Goal: Task Accomplishment & Management: Use online tool/utility

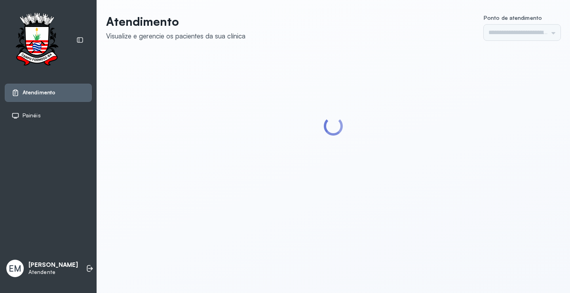
type input "*********"
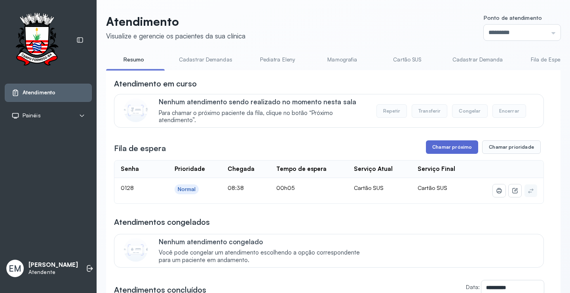
click at [438, 145] on button "Chamar próximo" at bounding box center [452, 146] width 52 height 13
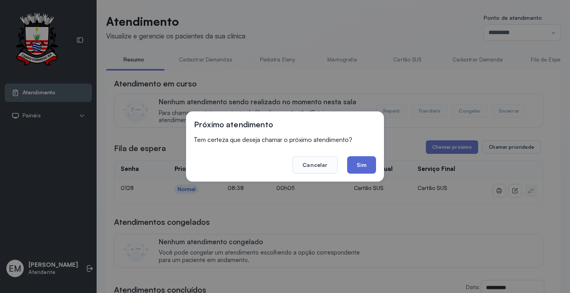
click at [363, 165] on button "Sim" at bounding box center [361, 164] width 29 height 17
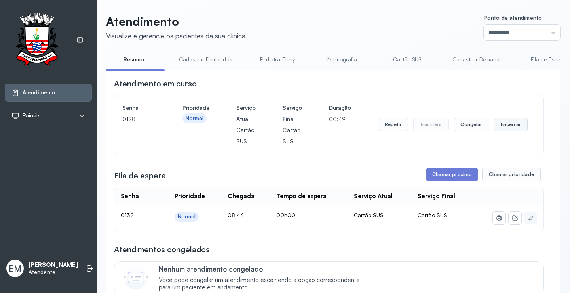
click at [499, 122] on button "Encerrar" at bounding box center [511, 124] width 34 height 13
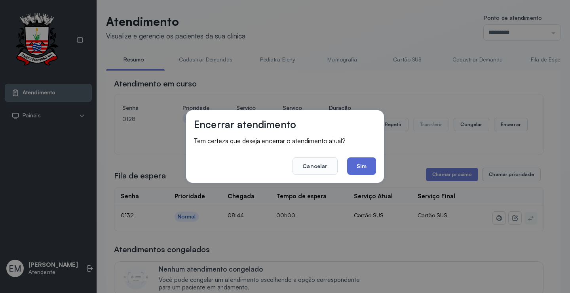
click at [368, 162] on button "Sim" at bounding box center [361, 165] width 29 height 17
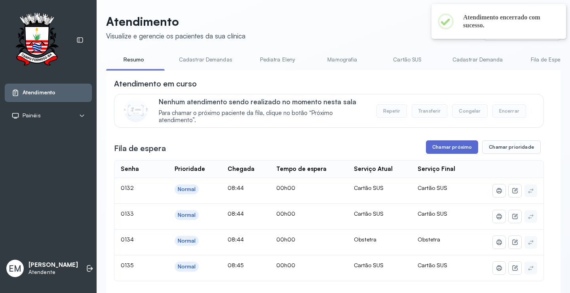
click at [455, 145] on button "Chamar próximo" at bounding box center [452, 146] width 52 height 13
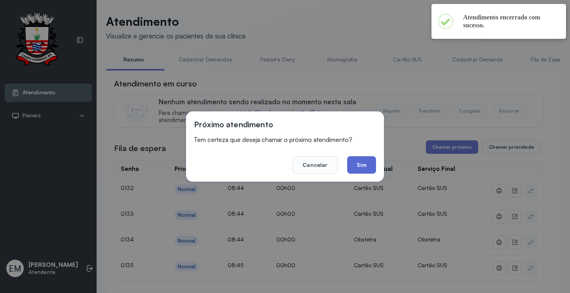
click at [367, 167] on button "Sim" at bounding box center [361, 164] width 29 height 17
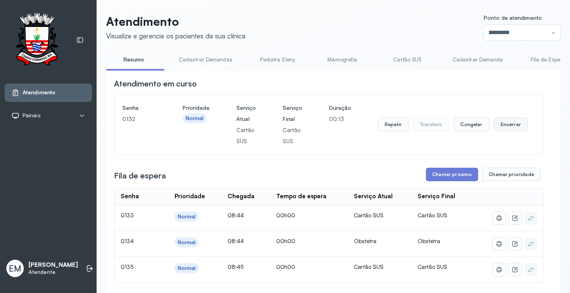
click at [508, 121] on button "Encerrar" at bounding box center [511, 124] width 34 height 13
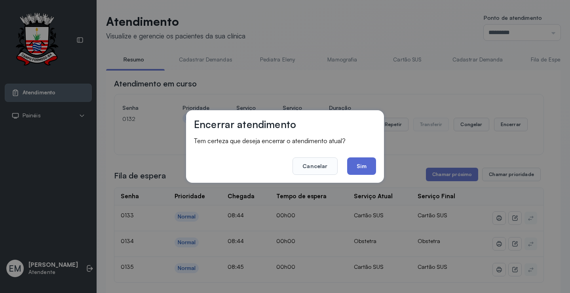
click at [362, 168] on button "Sim" at bounding box center [361, 165] width 29 height 17
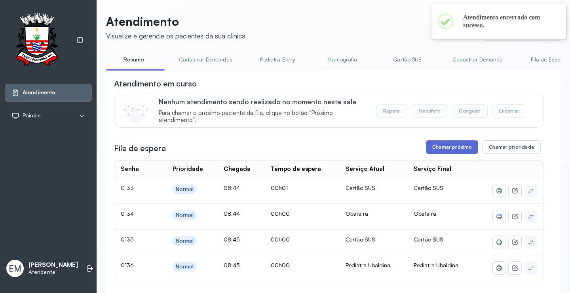
click at [443, 145] on button "Chamar próximo" at bounding box center [452, 146] width 52 height 13
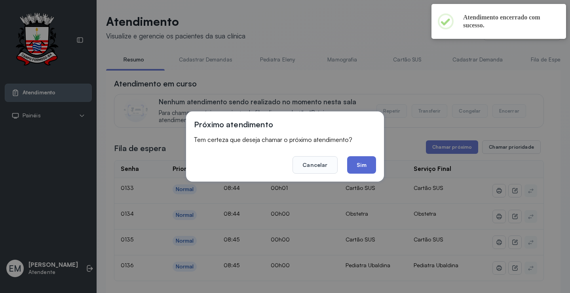
click at [365, 169] on button "Sim" at bounding box center [361, 164] width 29 height 17
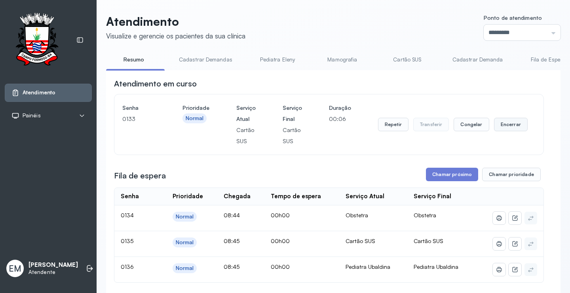
click at [503, 122] on button "Encerrar" at bounding box center [511, 124] width 34 height 13
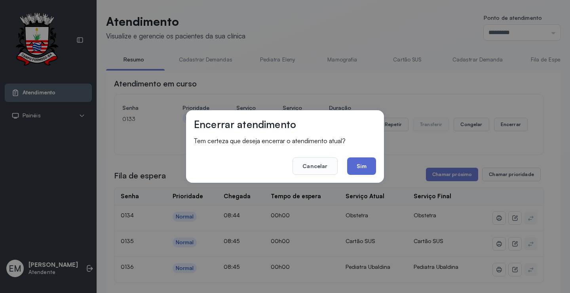
click at [365, 163] on button "Sim" at bounding box center [361, 165] width 29 height 17
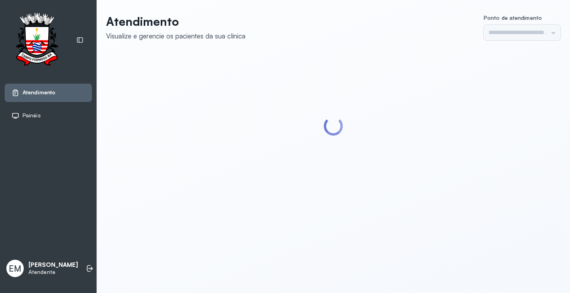
type input "*********"
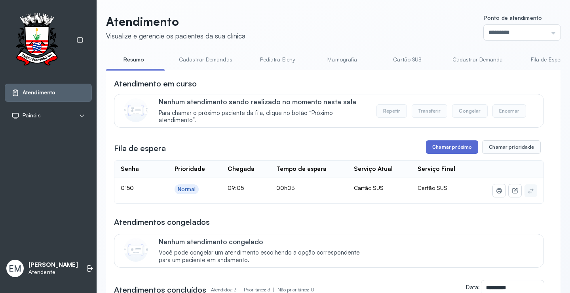
click at [448, 149] on button "Chamar próximo" at bounding box center [452, 146] width 52 height 13
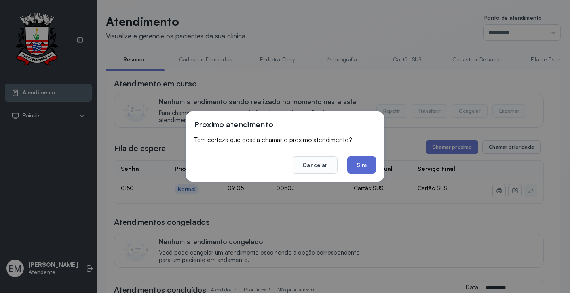
click at [355, 166] on button "Sim" at bounding box center [361, 164] width 29 height 17
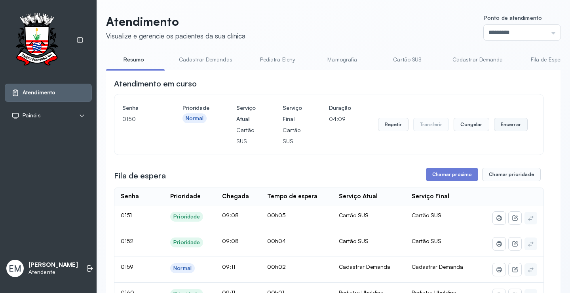
click at [517, 124] on button "Encerrar" at bounding box center [511, 124] width 34 height 13
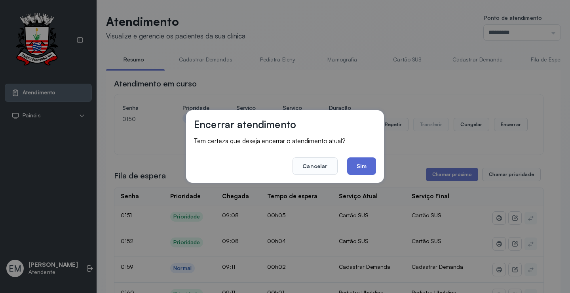
click at [357, 165] on button "Sim" at bounding box center [361, 165] width 29 height 17
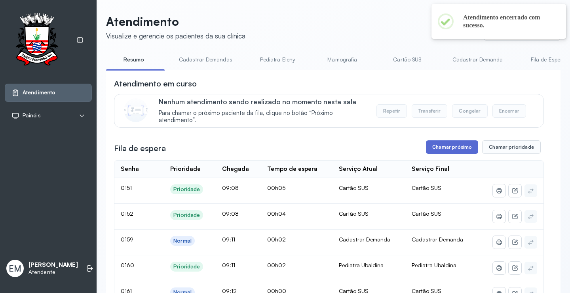
click at [434, 143] on button "Chamar próximo" at bounding box center [452, 146] width 52 height 13
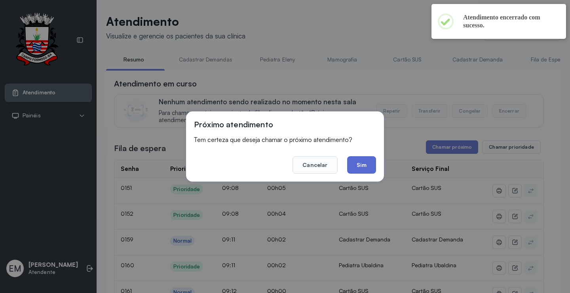
click at [370, 159] on button "Sim" at bounding box center [361, 164] width 29 height 17
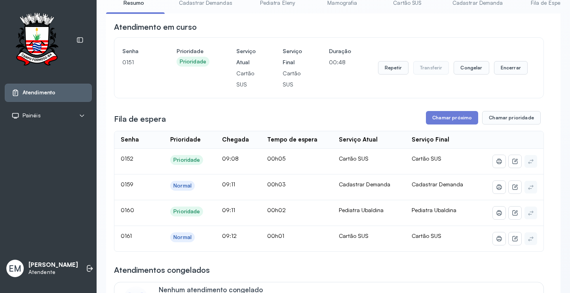
scroll to position [79, 0]
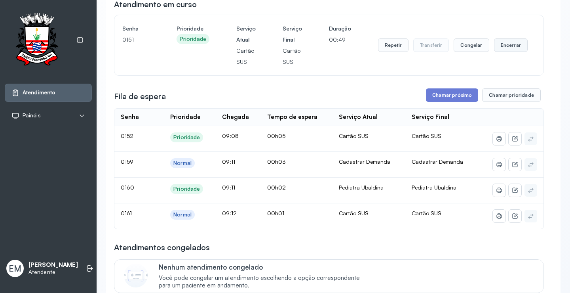
click at [495, 48] on button "Encerrar" at bounding box center [511, 44] width 34 height 13
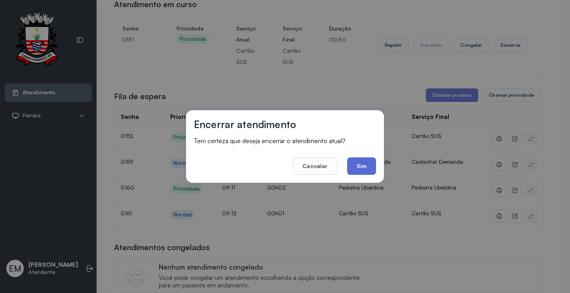
click at [365, 162] on button "Sim" at bounding box center [361, 165] width 29 height 17
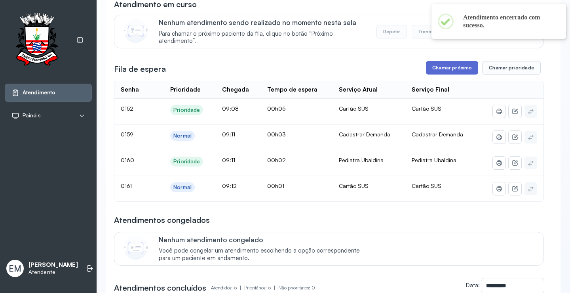
click at [465, 74] on button "Chamar próximo" at bounding box center [452, 67] width 52 height 13
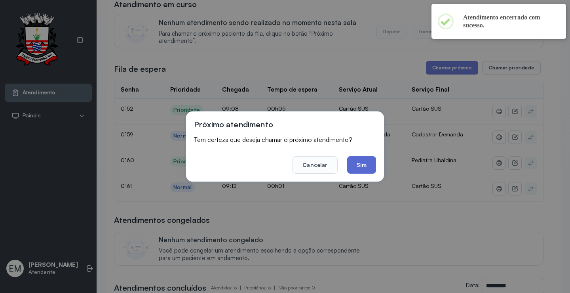
click at [356, 170] on button "Sim" at bounding box center [361, 164] width 29 height 17
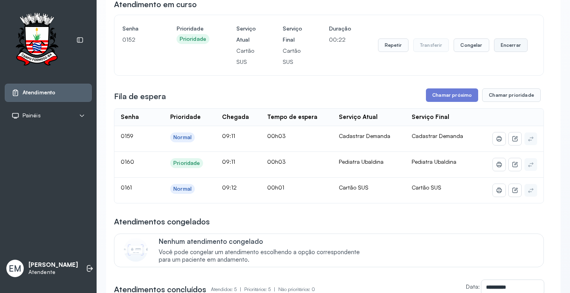
click at [513, 44] on button "Encerrar" at bounding box center [511, 44] width 34 height 13
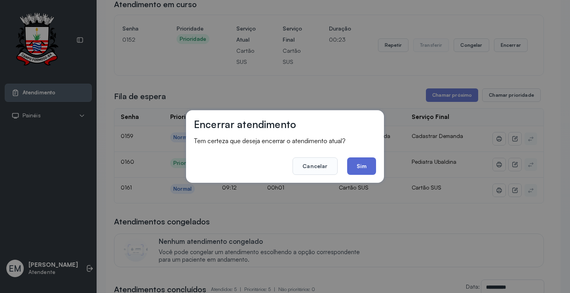
click at [351, 165] on button "Sim" at bounding box center [361, 165] width 29 height 17
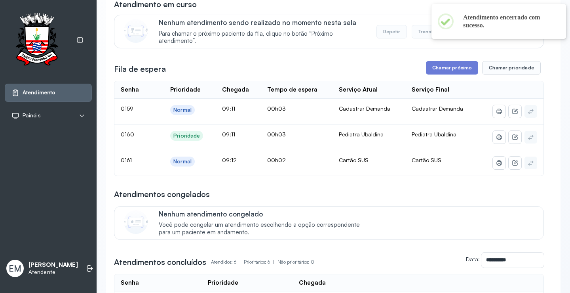
click at [452, 60] on div "**********" at bounding box center [329, 214] width 430 height 430
click at [452, 65] on button "Chamar próximo" at bounding box center [452, 67] width 52 height 13
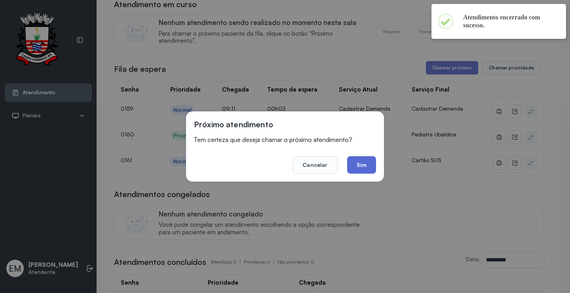
click at [368, 167] on button "Sim" at bounding box center [361, 164] width 29 height 17
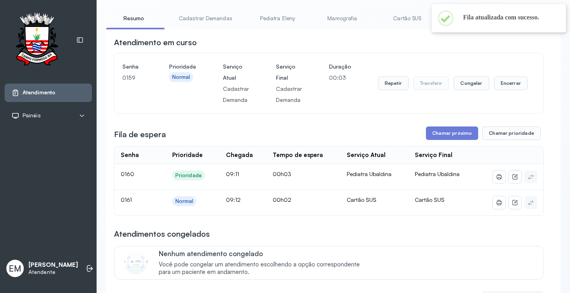
scroll to position [0, 0]
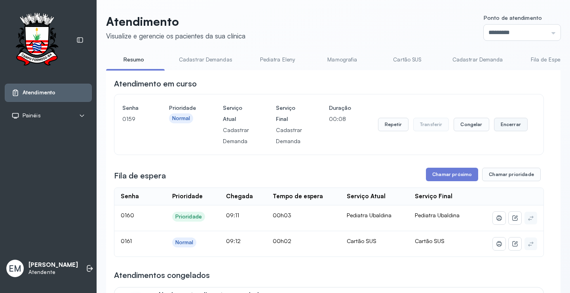
click at [507, 120] on button "Encerrar" at bounding box center [511, 124] width 34 height 13
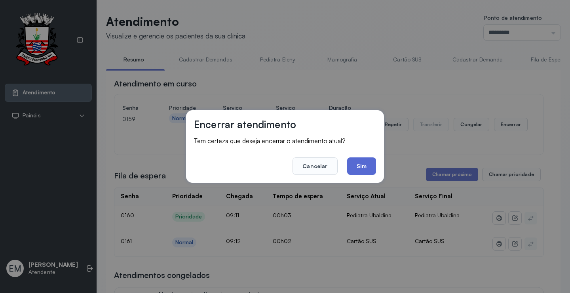
click at [363, 169] on button "Sim" at bounding box center [361, 165] width 29 height 17
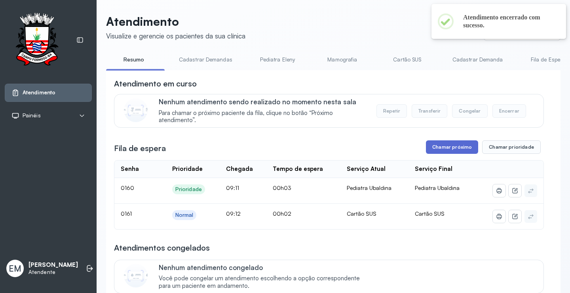
click at [451, 152] on button "Chamar próximo" at bounding box center [452, 146] width 52 height 13
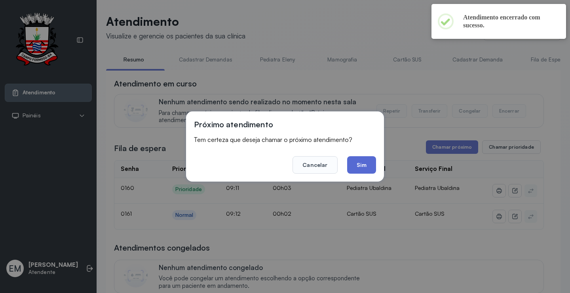
click at [374, 164] on button "Sim" at bounding box center [361, 164] width 29 height 17
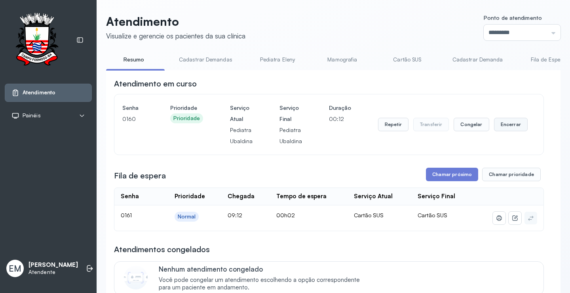
click at [501, 127] on button "Encerrar" at bounding box center [511, 124] width 34 height 13
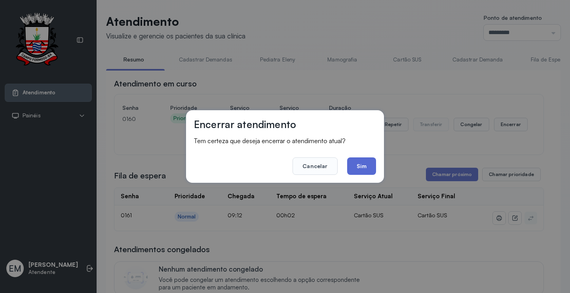
click at [365, 167] on button "Sim" at bounding box center [361, 165] width 29 height 17
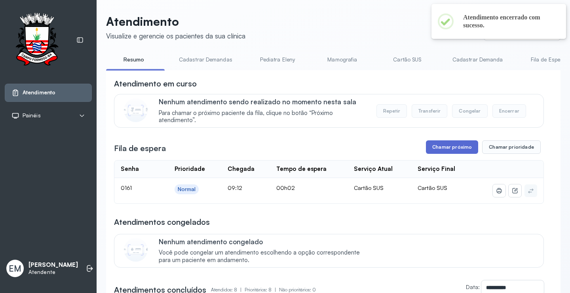
click at [448, 151] on button "Chamar próximo" at bounding box center [452, 146] width 52 height 13
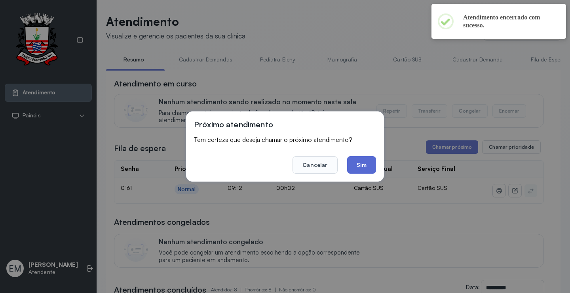
click at [370, 170] on button "Sim" at bounding box center [361, 164] width 29 height 17
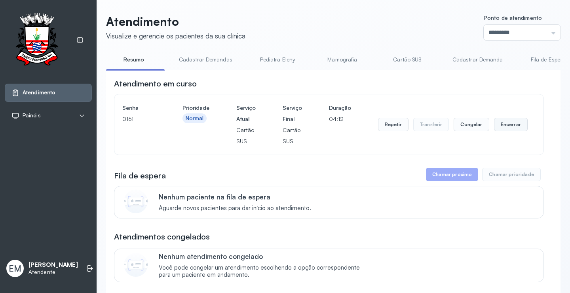
click at [515, 122] on button "Encerrar" at bounding box center [511, 124] width 34 height 13
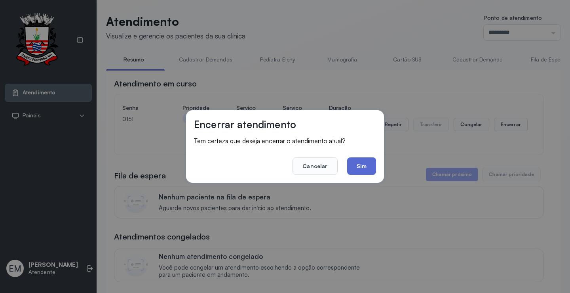
click at [359, 165] on button "Sim" at bounding box center [361, 165] width 29 height 17
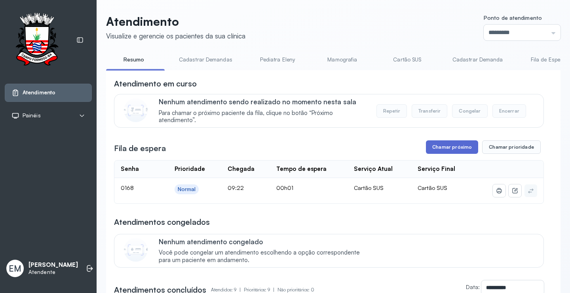
click at [466, 149] on button "Chamar próximo" at bounding box center [452, 146] width 52 height 13
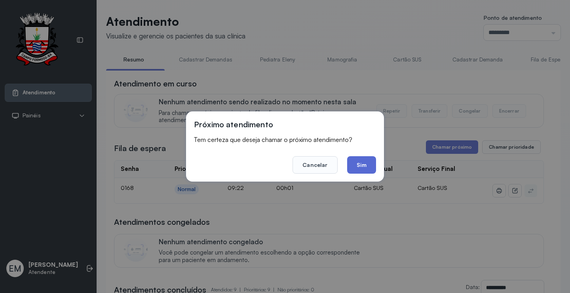
click at [370, 168] on button "Sim" at bounding box center [361, 164] width 29 height 17
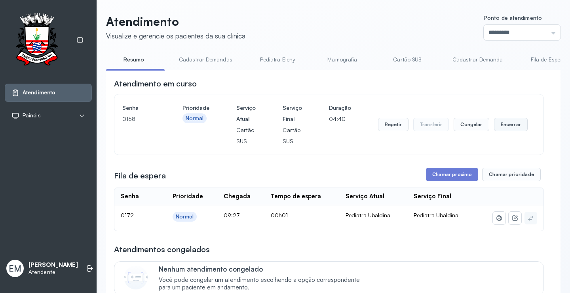
click at [508, 128] on button "Encerrar" at bounding box center [511, 124] width 34 height 13
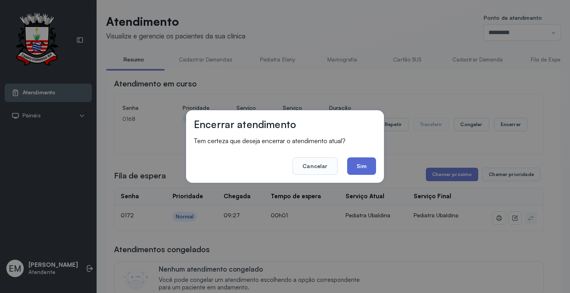
click at [370, 168] on button "Sim" at bounding box center [361, 165] width 29 height 17
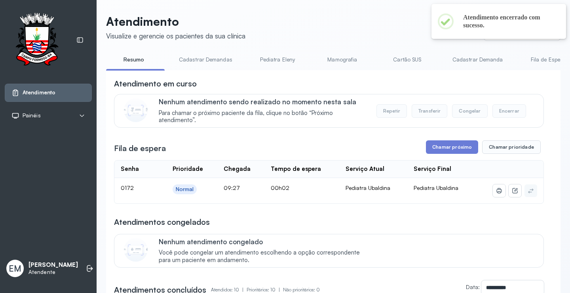
click at [409, 61] on link "Cartão SUS" at bounding box center [407, 59] width 55 height 13
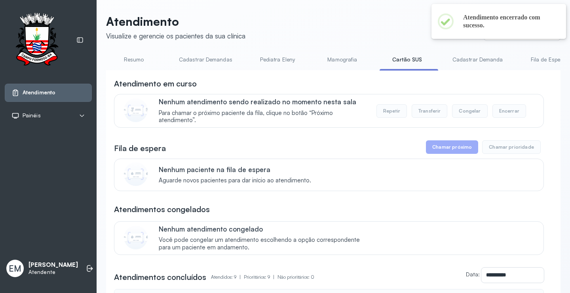
click at [145, 65] on link "Resumo" at bounding box center [133, 59] width 55 height 13
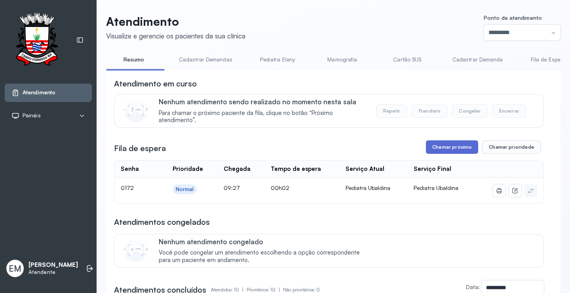
click at [449, 151] on button "Chamar próximo" at bounding box center [452, 146] width 52 height 13
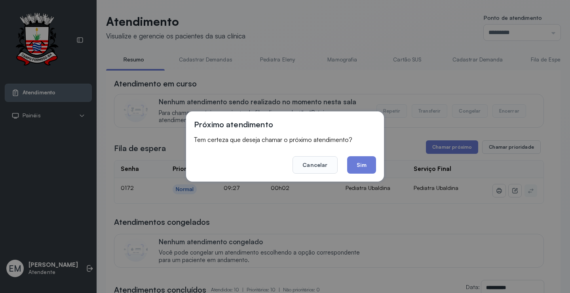
click at [364, 166] on button "Sim" at bounding box center [361, 164] width 29 height 17
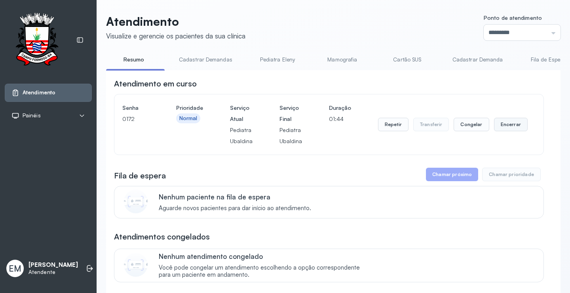
click at [495, 124] on button "Encerrar" at bounding box center [511, 124] width 34 height 13
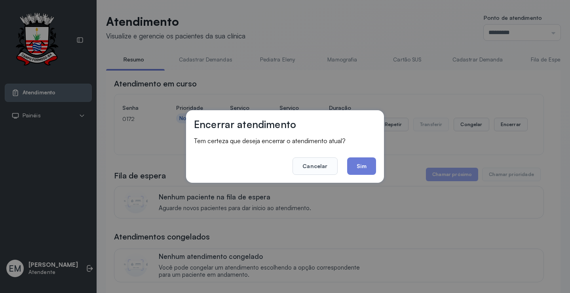
drag, startPoint x: 375, startPoint y: 166, endPoint x: 363, endPoint y: 65, distance: 101.7
click at [375, 166] on button "Sim" at bounding box center [361, 165] width 29 height 17
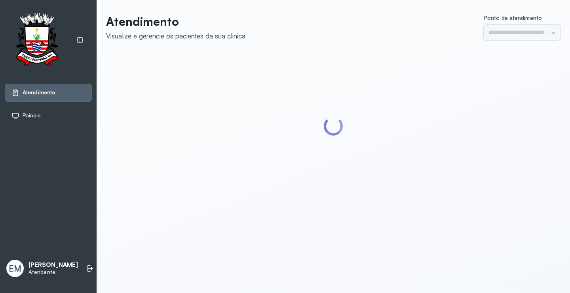
type input "*********"
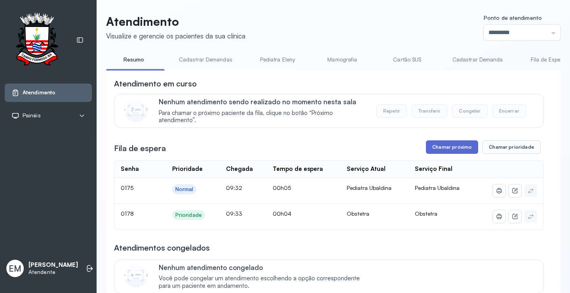
click at [450, 151] on button "Chamar próximo" at bounding box center [452, 146] width 52 height 13
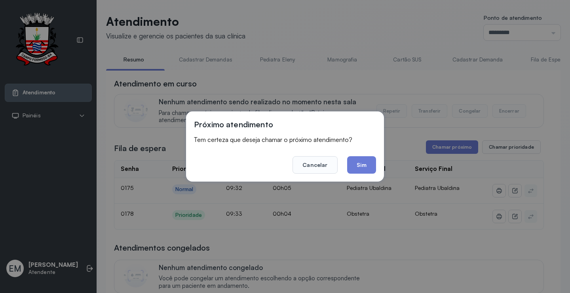
click at [357, 166] on button "Sim" at bounding box center [361, 164] width 29 height 17
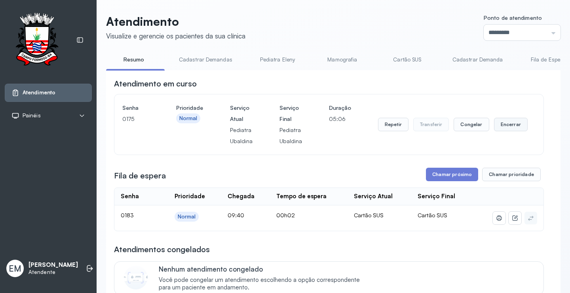
click at [504, 122] on button "Encerrar" at bounding box center [511, 124] width 34 height 13
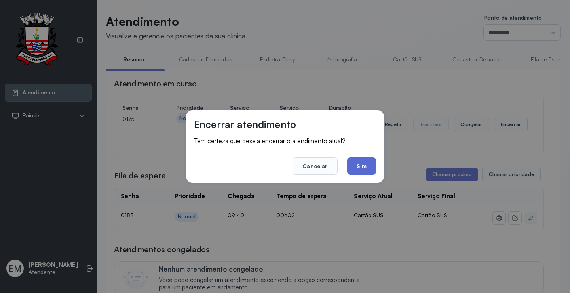
click at [368, 162] on button "Sim" at bounding box center [361, 165] width 29 height 17
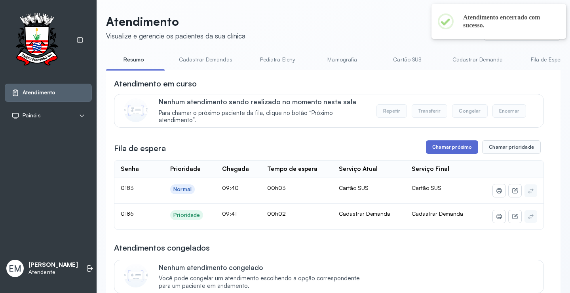
click at [446, 146] on button "Chamar próximo" at bounding box center [452, 146] width 52 height 13
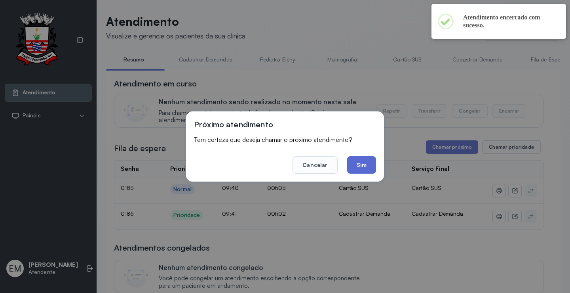
click at [370, 165] on button "Sim" at bounding box center [361, 164] width 29 height 17
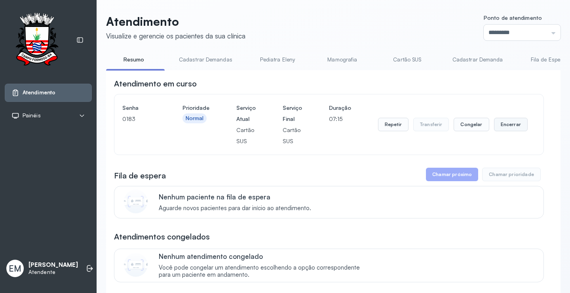
click at [516, 125] on button "Encerrar" at bounding box center [511, 124] width 34 height 13
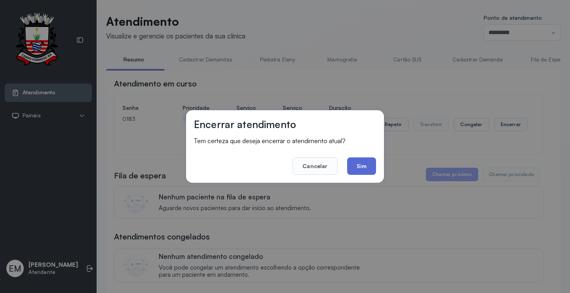
click at [373, 166] on button "Sim" at bounding box center [361, 165] width 29 height 17
